Goal: Transaction & Acquisition: Purchase product/service

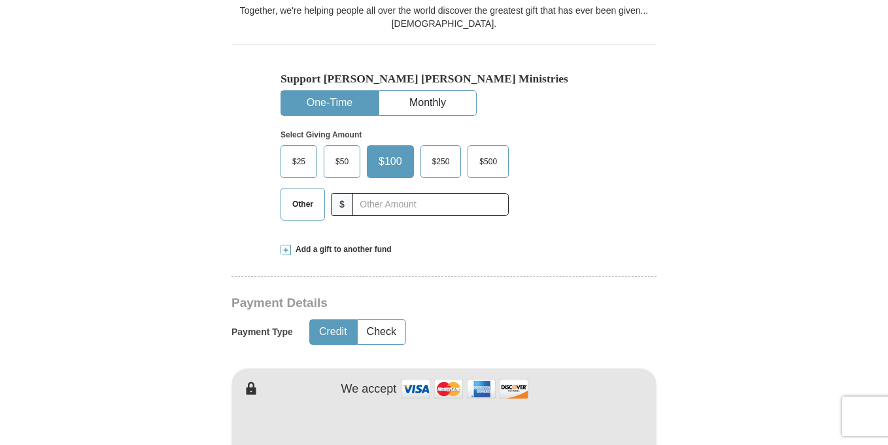
click at [309, 152] on span "$25" at bounding box center [299, 162] width 26 height 20
click at [0, 0] on input "$25" at bounding box center [0, 0] width 0 height 0
click at [619, 168] on div "Support Kenneth Copeland Ministries One-Time Monthly Select Giving Amount Amoun…" at bounding box center [444, 137] width 425 height 186
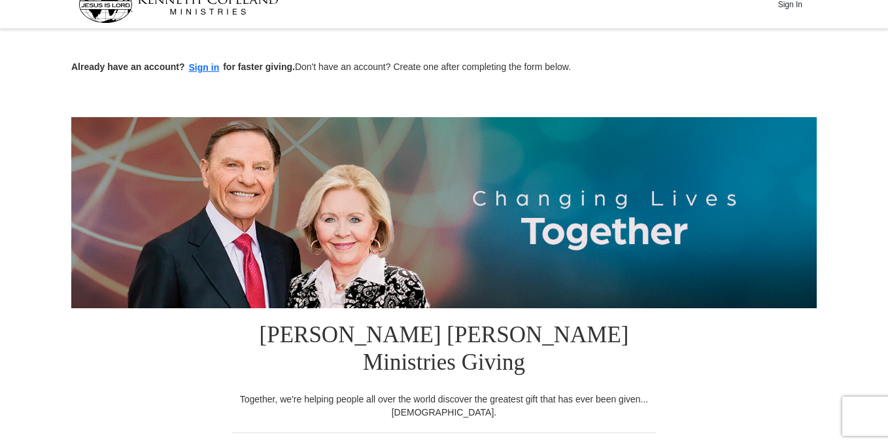
scroll to position [42, 0]
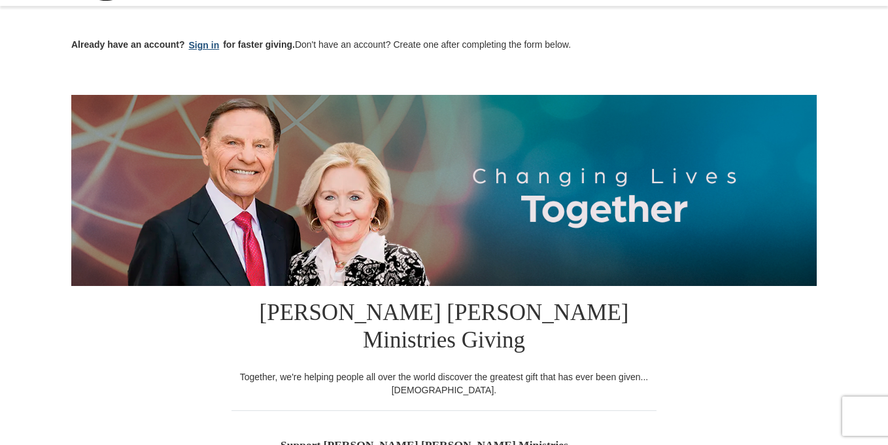
click at [205, 48] on button "Sign in" at bounding box center [204, 45] width 39 height 15
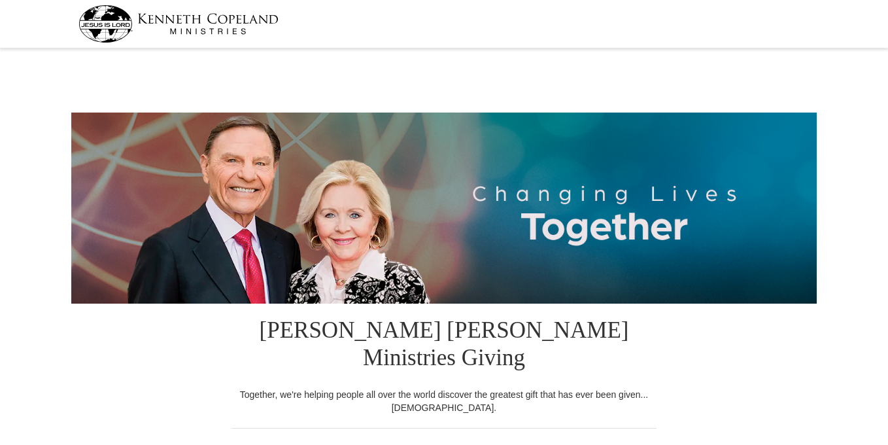
select select "NY"
drag, startPoint x: 893, startPoint y: 54, endPoint x: 891, endPoint y: 133, distance: 79.8
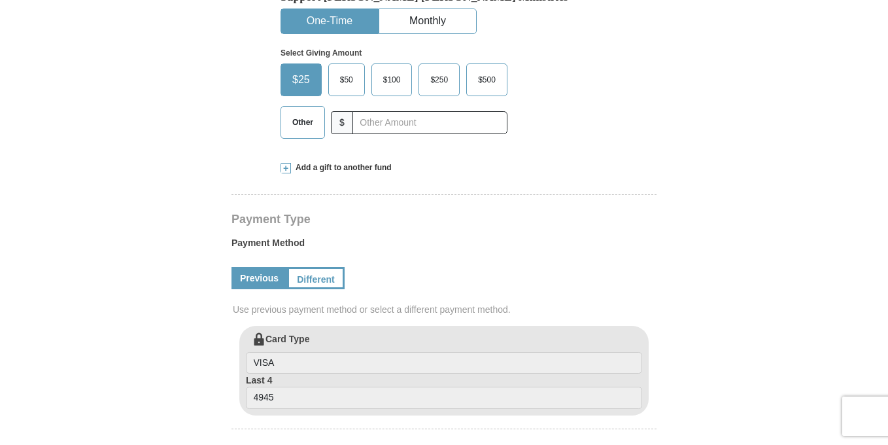
scroll to position [468, 0]
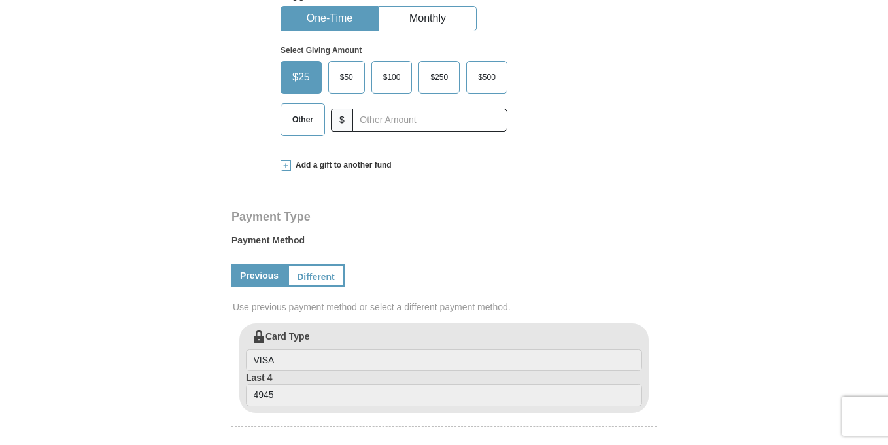
click at [614, 233] on label "Payment Method" at bounding box center [444, 243] width 425 height 20
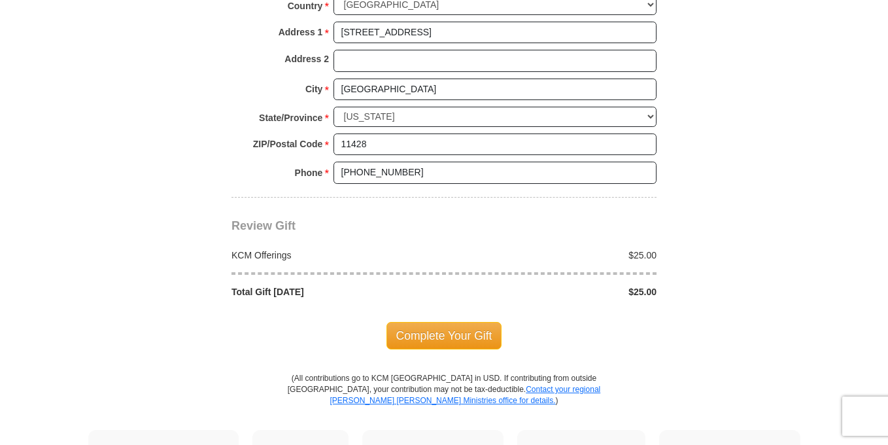
scroll to position [1070, 0]
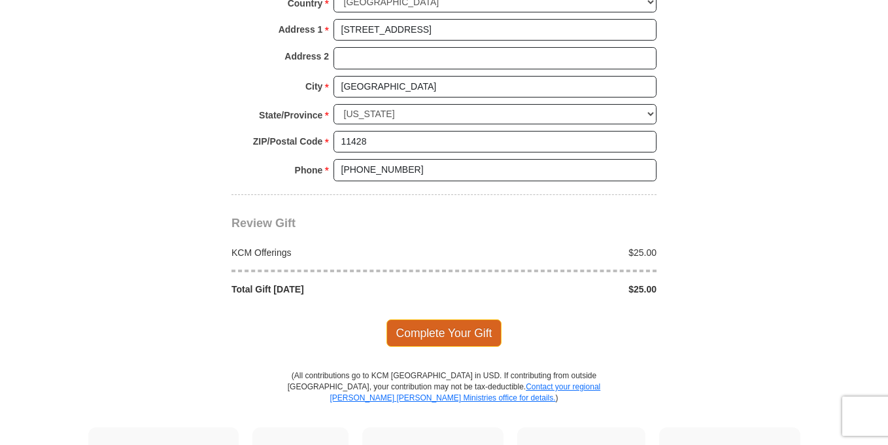
click at [483, 319] on span "Complete Your Gift" at bounding box center [445, 332] width 116 height 27
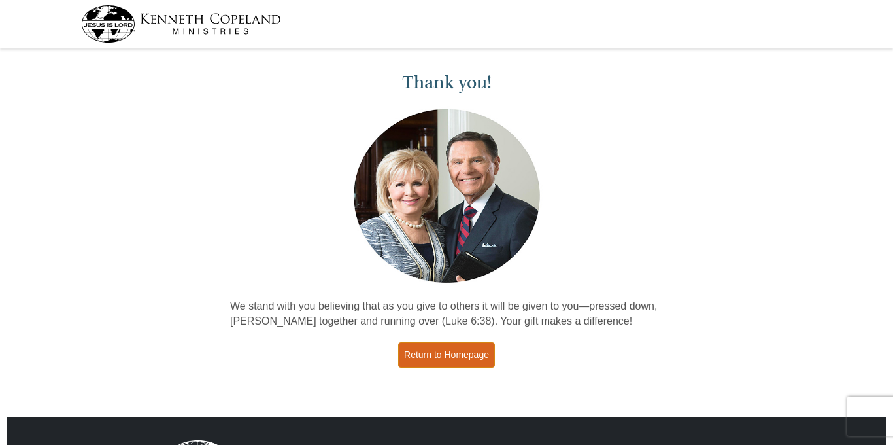
click at [449, 353] on link "Return to Homepage" at bounding box center [446, 355] width 97 height 26
